Goal: Task Accomplishment & Management: Manage account settings

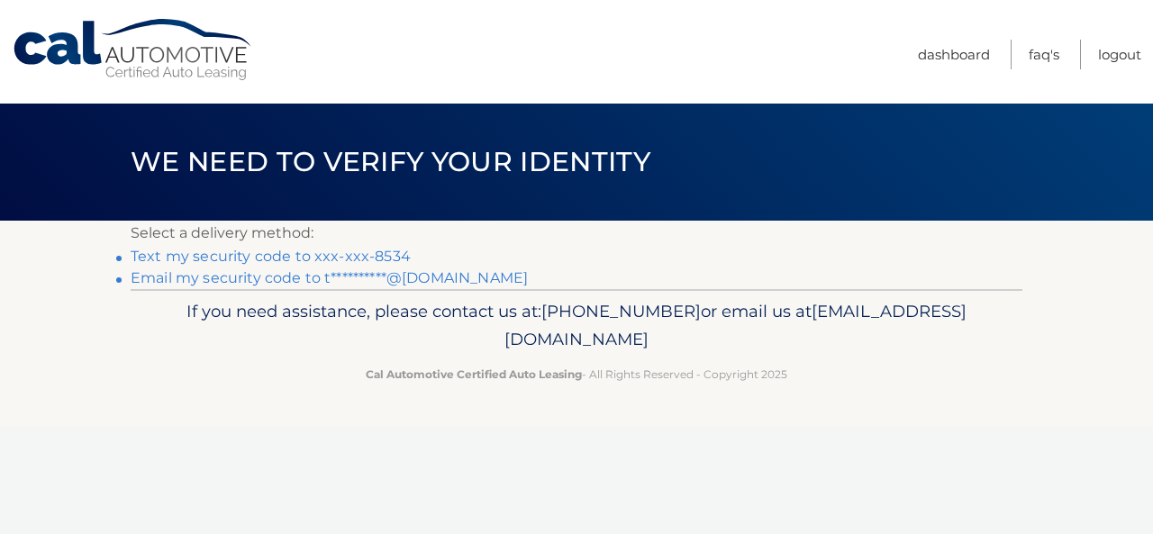
click at [374, 252] on link "Text my security code to xxx-xxx-8534" at bounding box center [271, 256] width 280 height 17
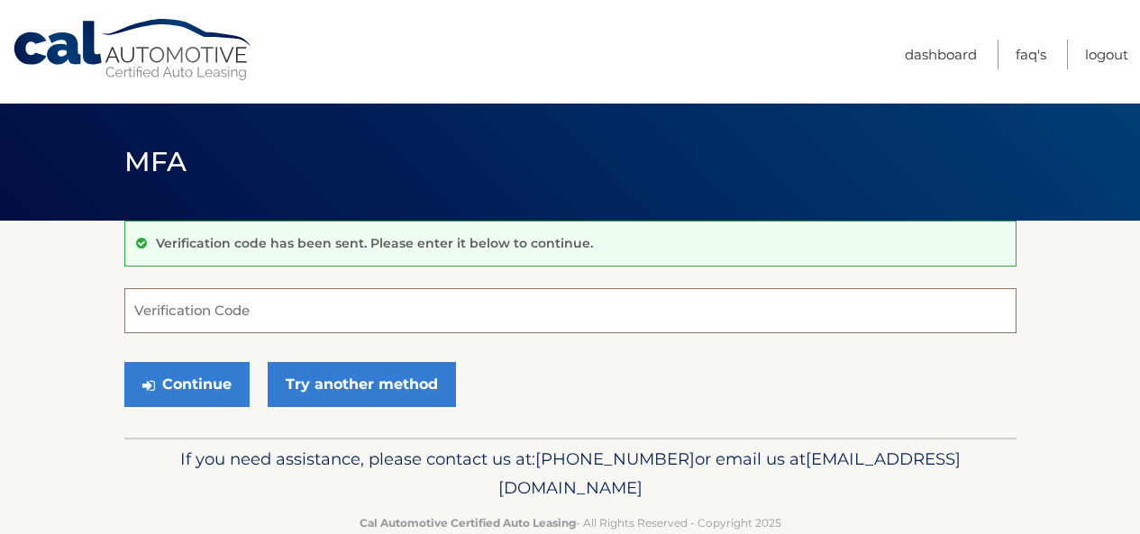
click at [369, 320] on input "Verification Code" at bounding box center [570, 310] width 892 height 45
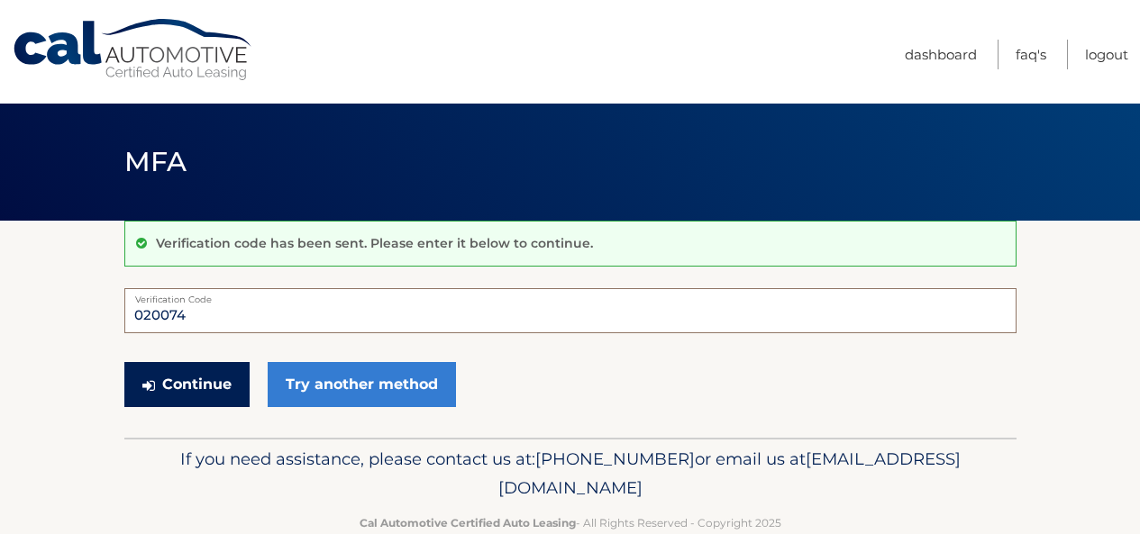
type input "020074"
click at [218, 384] on button "Continue" at bounding box center [186, 384] width 125 height 45
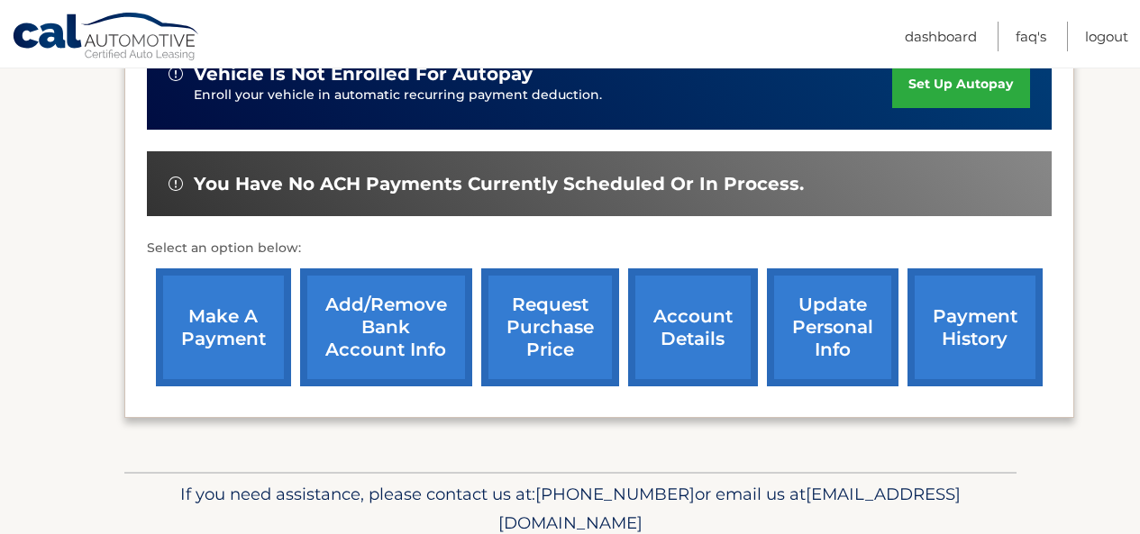
scroll to position [509, 0]
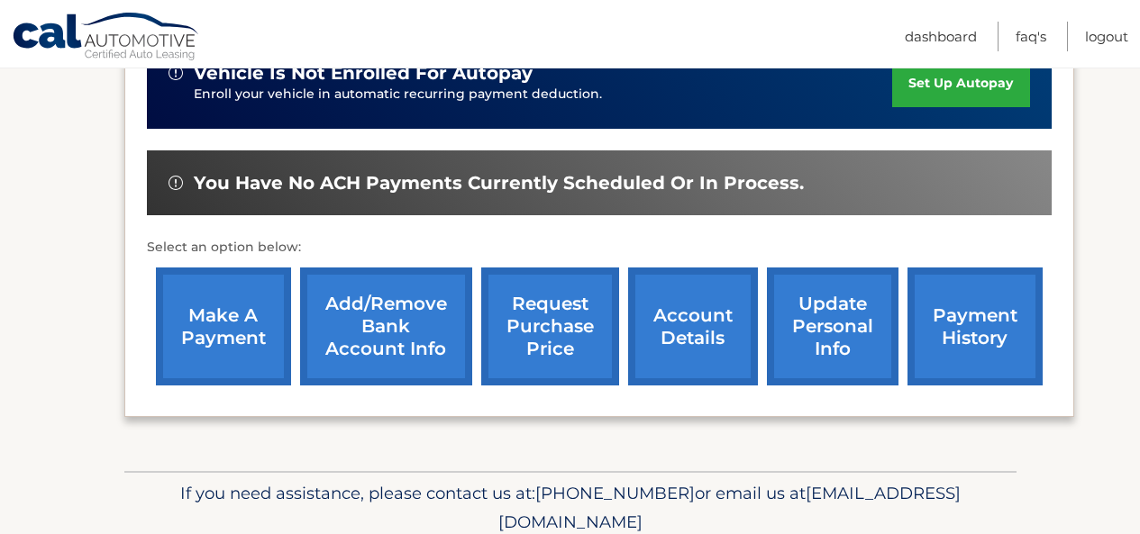
click at [943, 282] on link "payment history" at bounding box center [974, 327] width 135 height 118
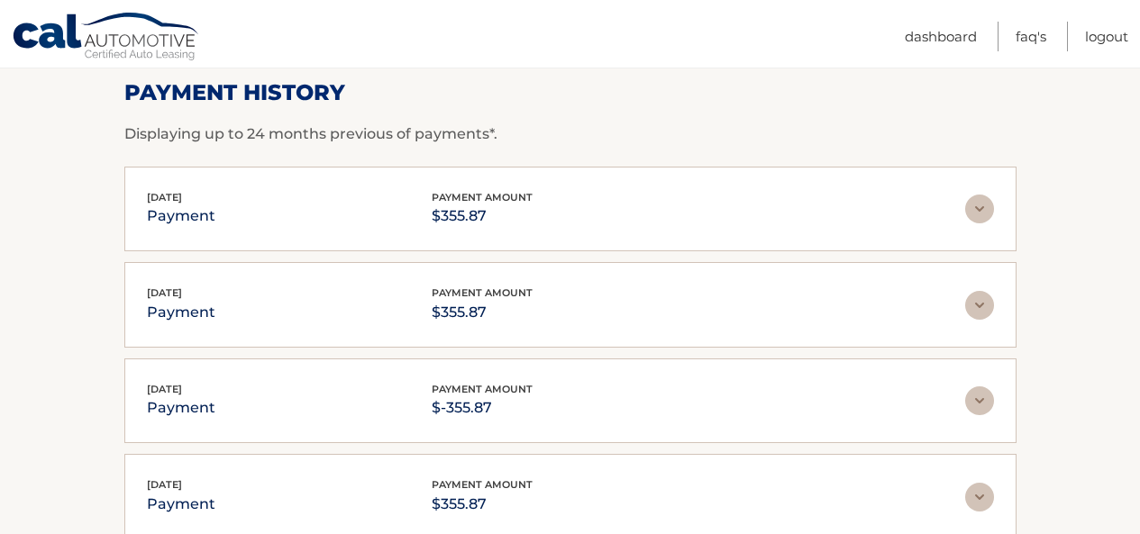
scroll to position [272, 0]
click at [975, 208] on img at bounding box center [979, 209] width 29 height 29
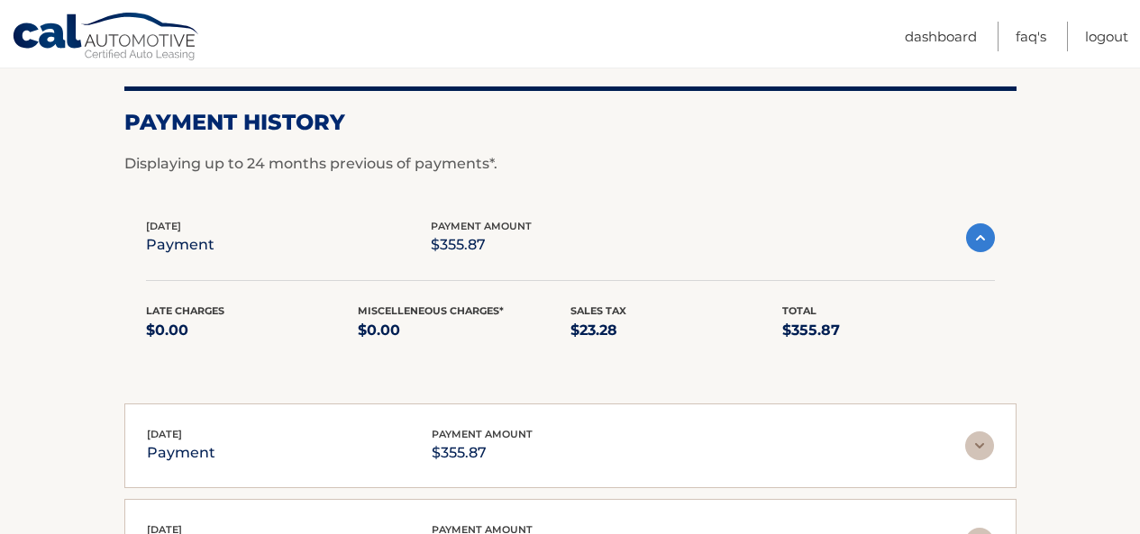
scroll to position [242, 0]
click at [974, 239] on img at bounding box center [980, 238] width 29 height 29
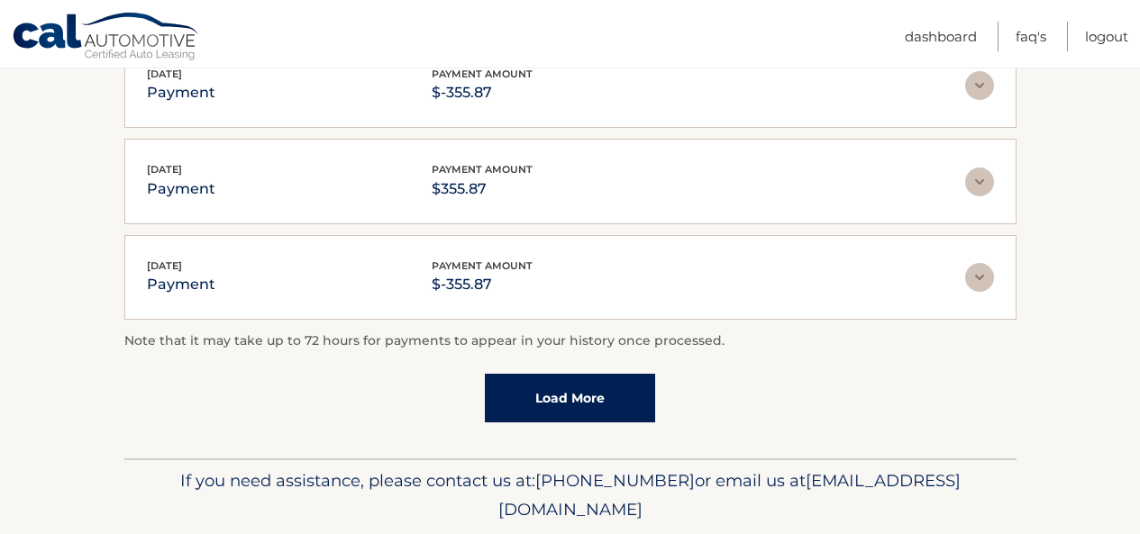
scroll to position [585, 0]
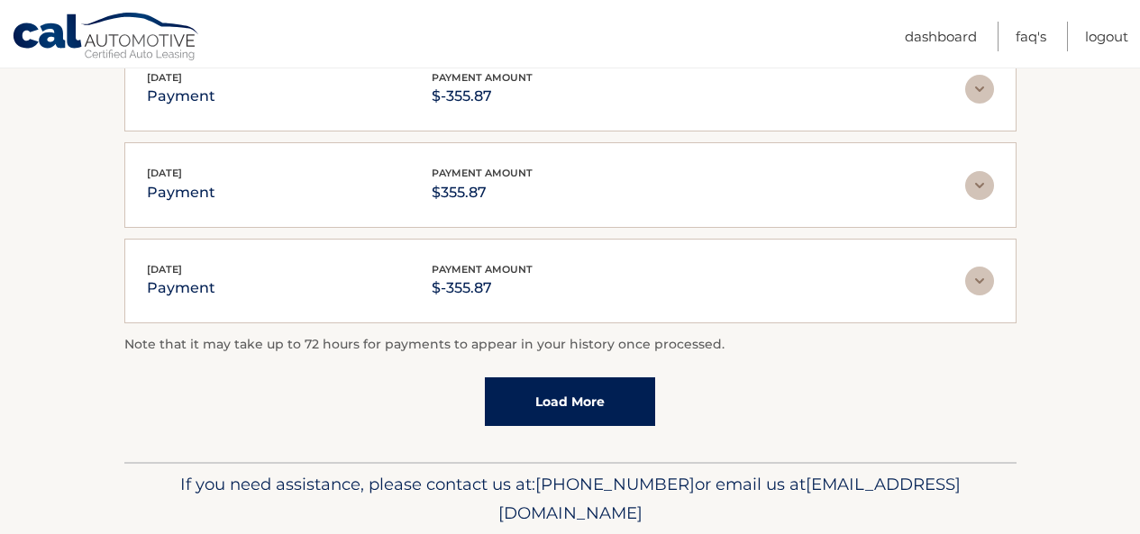
click at [590, 392] on link "Load More" at bounding box center [570, 401] width 170 height 49
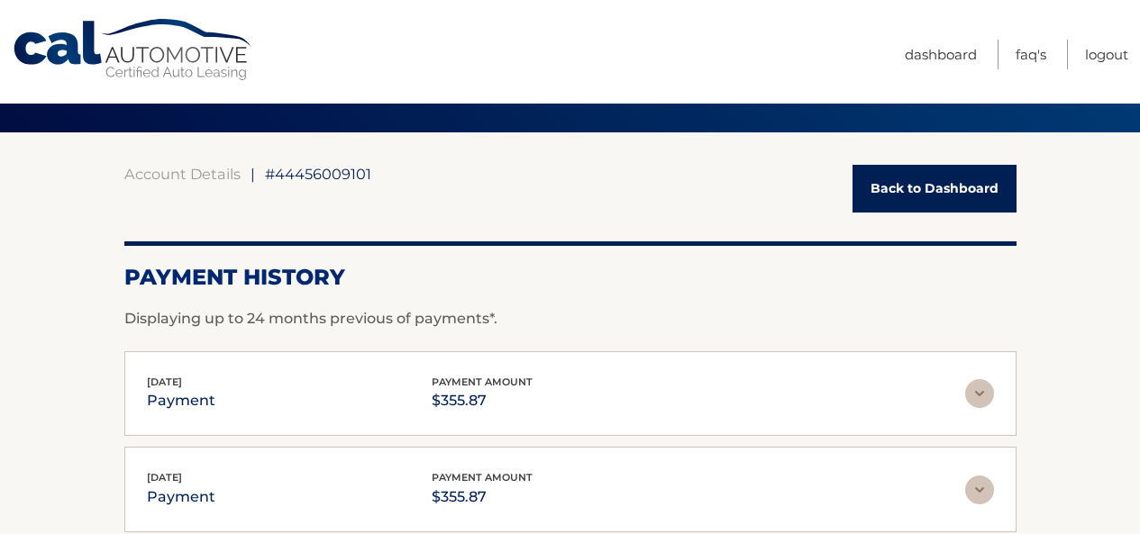
scroll to position [0, 0]
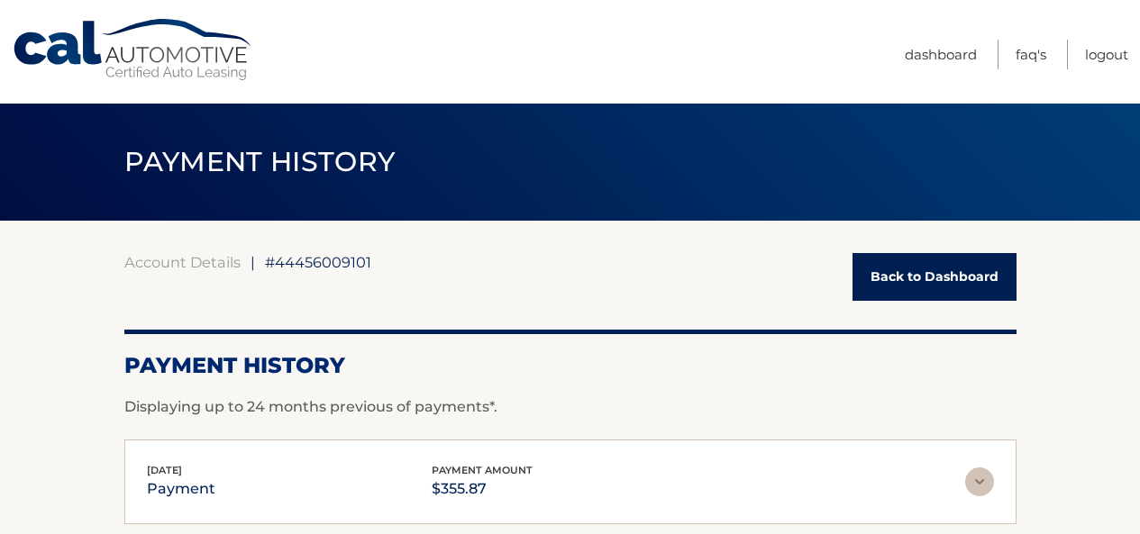
click at [899, 270] on link "Back to Dashboard" at bounding box center [934, 277] width 164 height 48
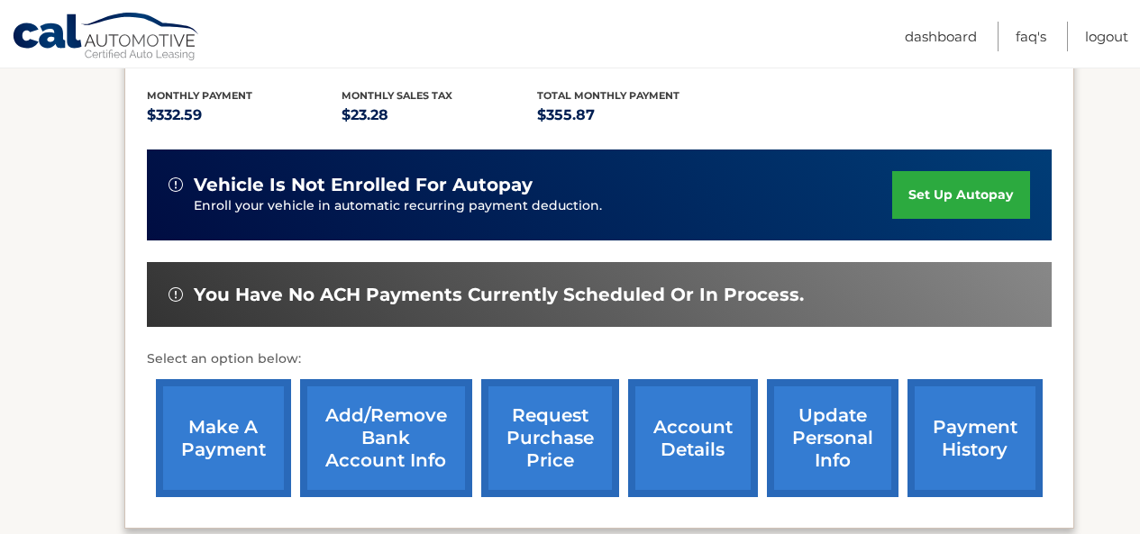
scroll to position [398, 0]
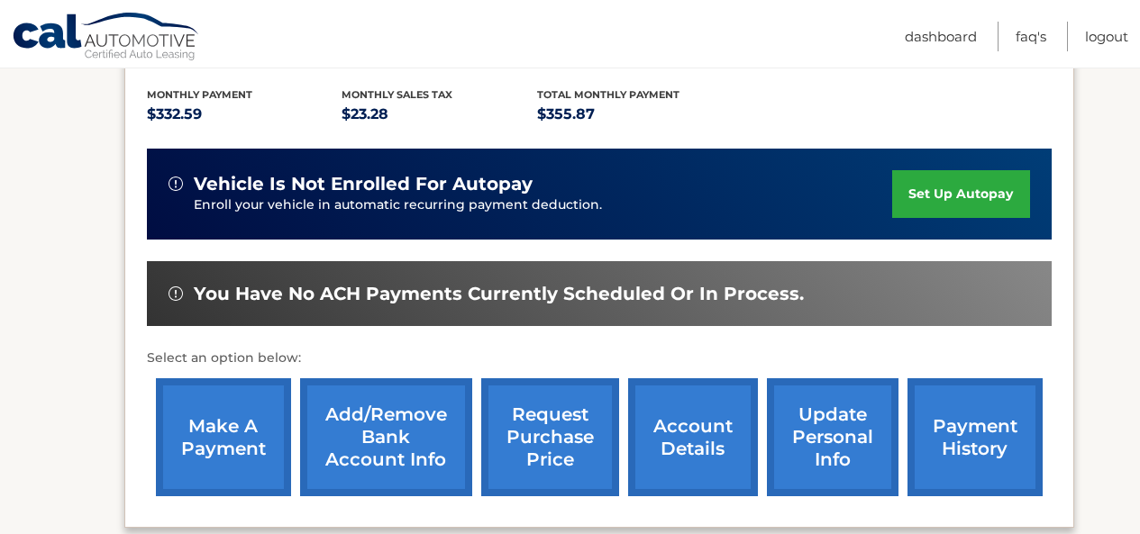
click at [250, 408] on link "make a payment" at bounding box center [223, 437] width 135 height 118
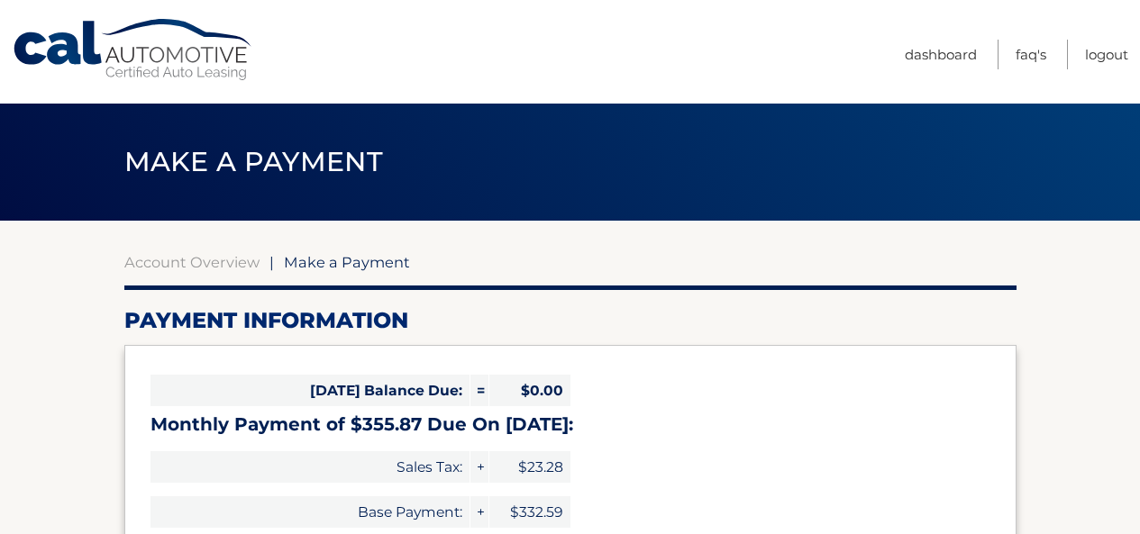
select select "YjJmZmFmN2QtNmJlNS00MzZkLWFhMDEtZGM1MmRjZWVhYTEy"
click at [910, 49] on link "Dashboard" at bounding box center [940, 55] width 72 height 30
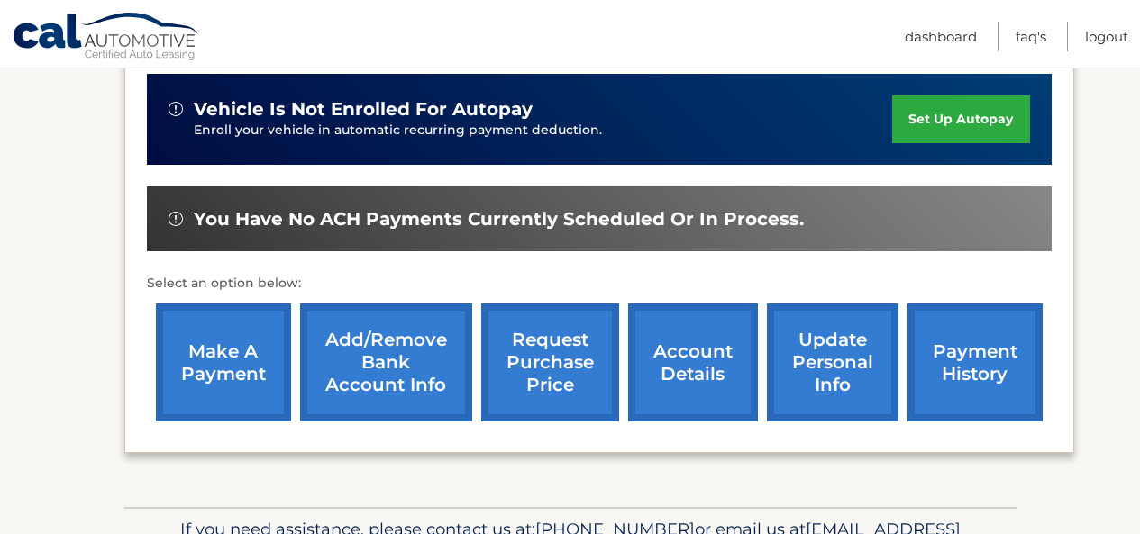
scroll to position [472, 0]
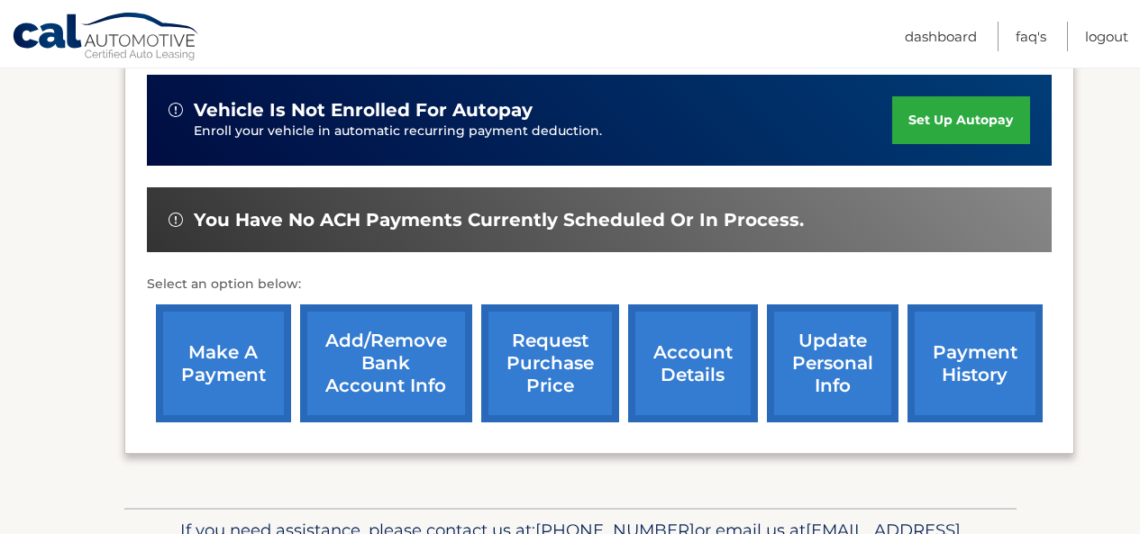
click at [977, 315] on link "payment history" at bounding box center [974, 363] width 135 height 118
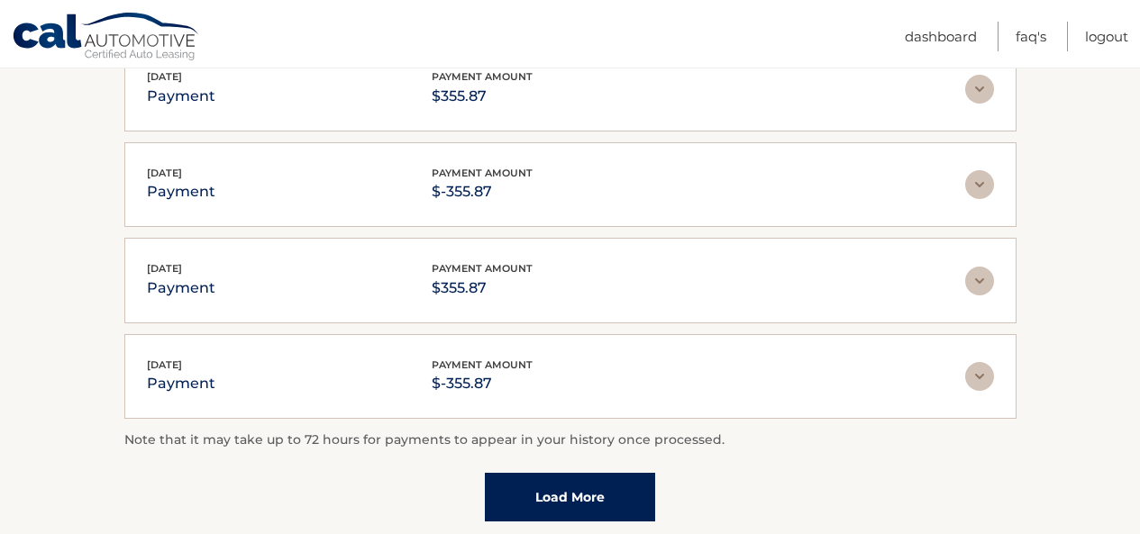
scroll to position [517, 0]
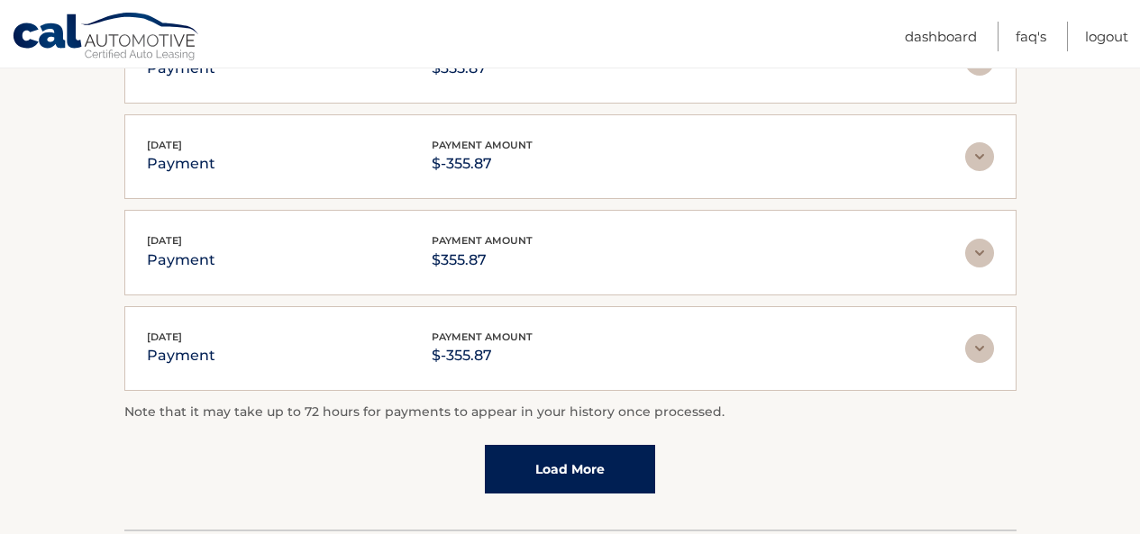
click at [583, 454] on link "Load More" at bounding box center [570, 469] width 170 height 49
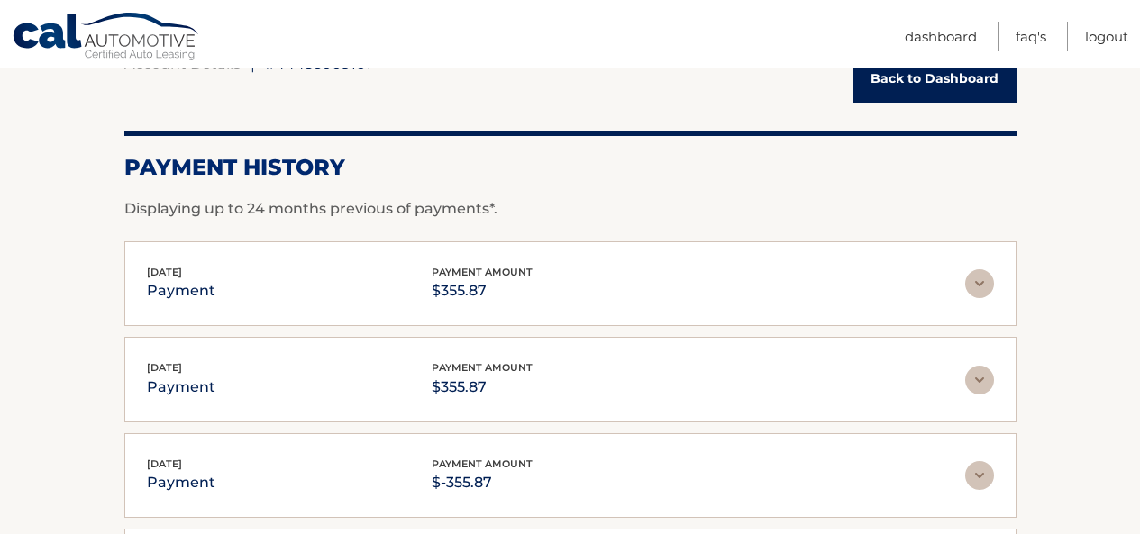
scroll to position [182, 0]
